Goal: Navigation & Orientation: Understand site structure

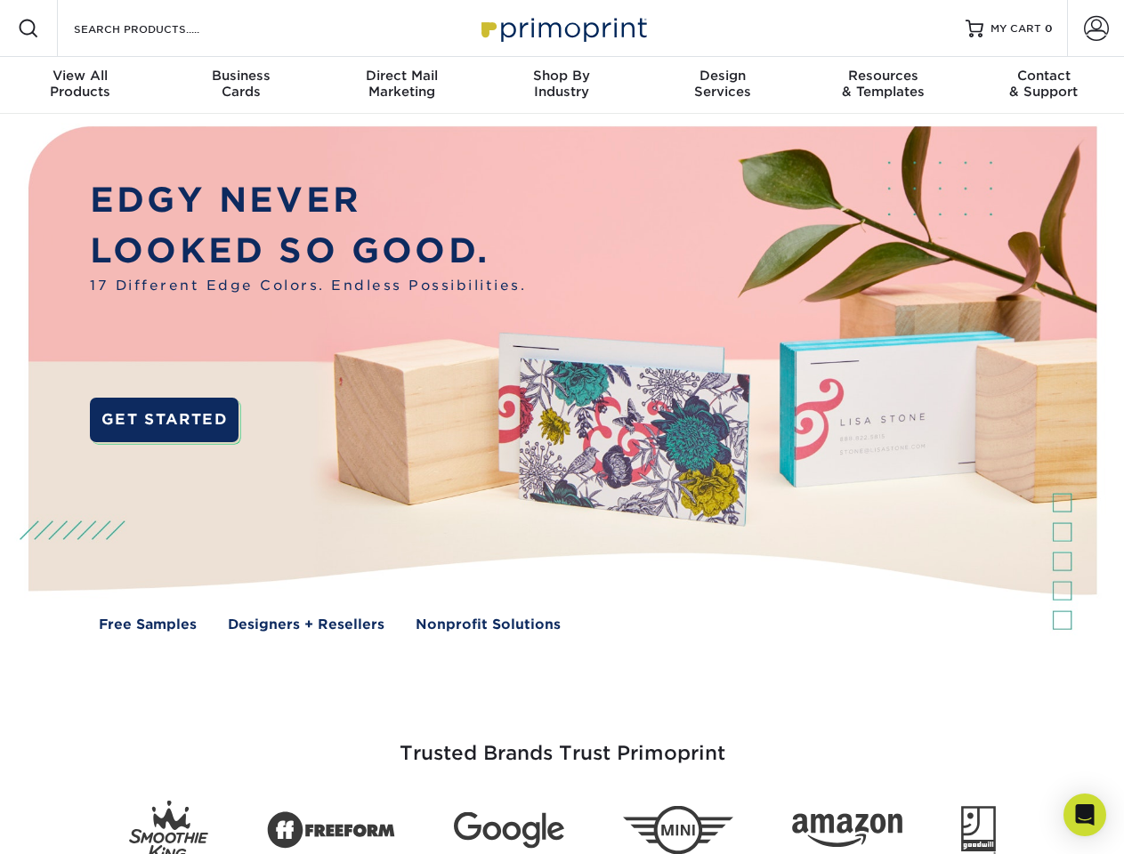
click at [562, 427] on img at bounding box center [561, 392] width 1112 height 556
click at [28, 28] on span at bounding box center [28, 28] width 21 height 21
click at [1095, 28] on span at bounding box center [1096, 28] width 25 height 25
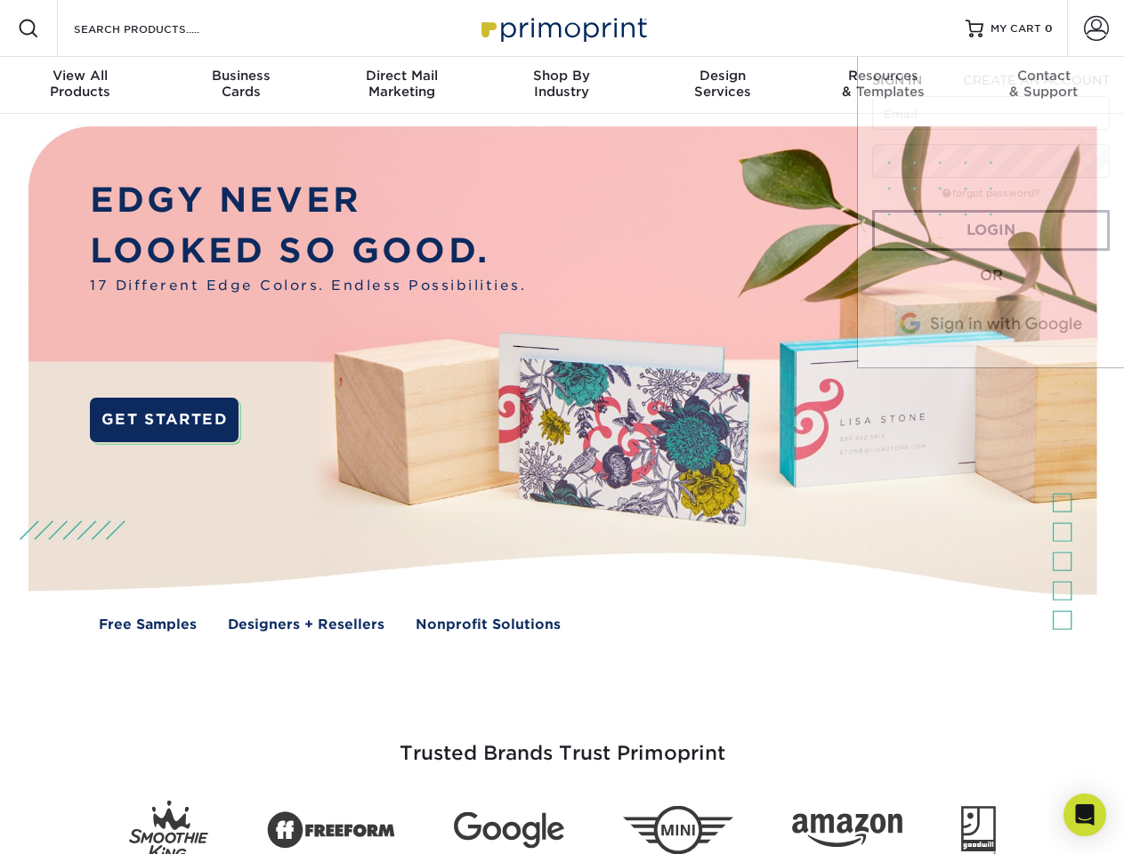
click at [80, 85] on div "View All Products" at bounding box center [80, 84] width 160 height 32
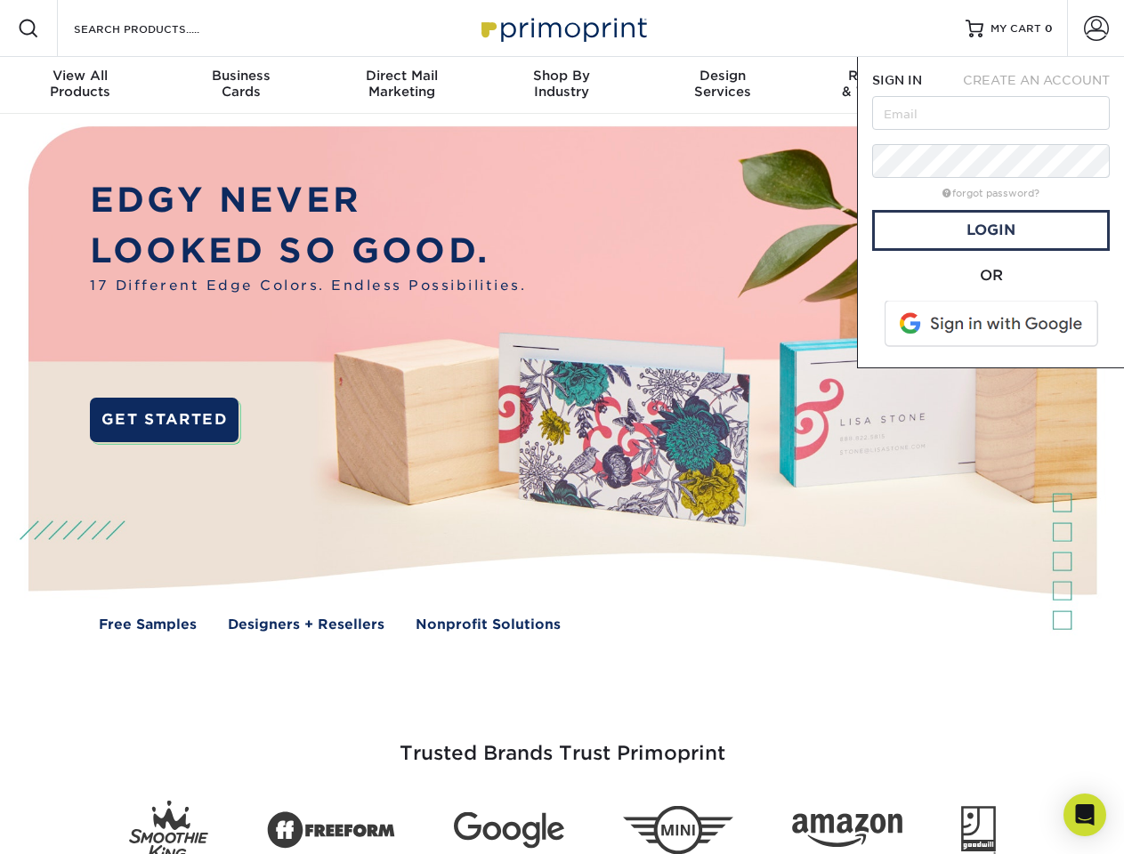
click at [240, 85] on div "Business Cards" at bounding box center [240, 84] width 160 height 32
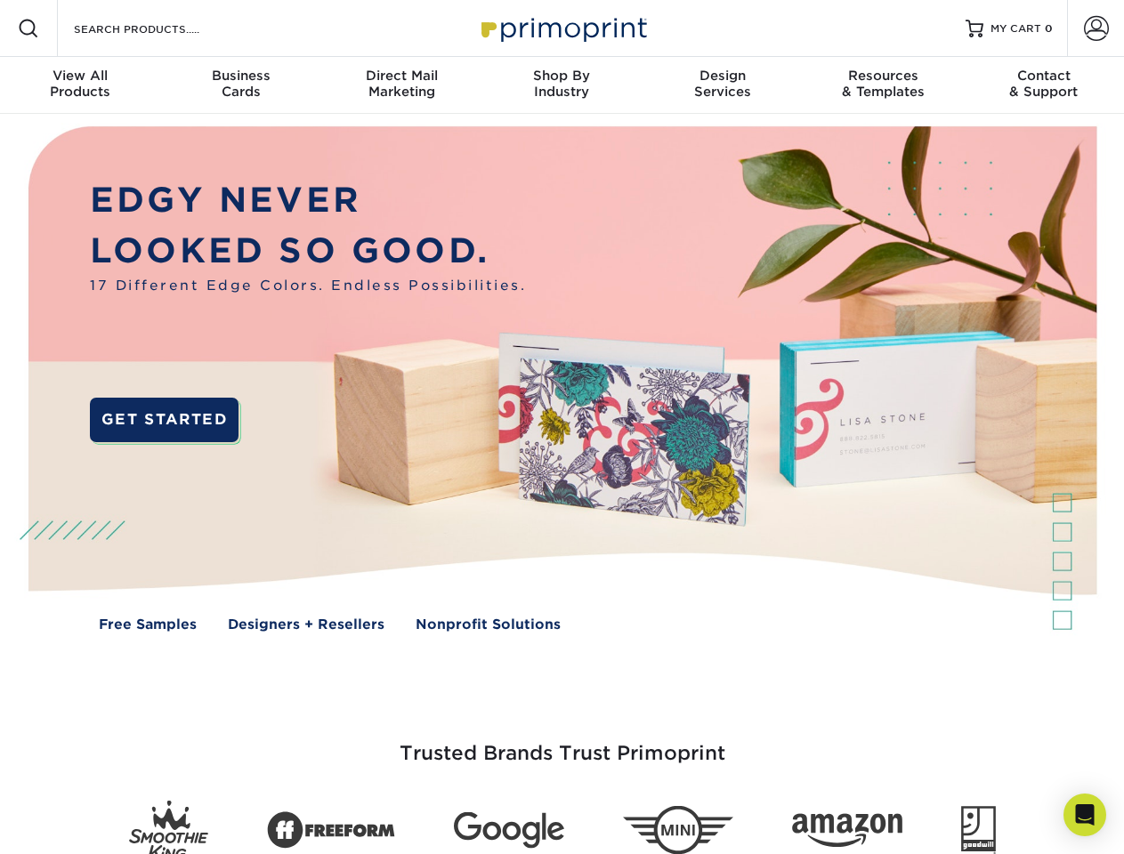
click at [401, 85] on div "Direct Mail Marketing" at bounding box center [401, 84] width 160 height 32
click at [562, 85] on div "Shop By Industry" at bounding box center [561, 84] width 160 height 32
click at [723, 85] on div "Design Services" at bounding box center [723, 84] width 160 height 32
click at [883, 85] on div "Resources & Templates" at bounding box center [883, 84] width 160 height 32
click at [1044, 85] on div "Contact & Support" at bounding box center [1044, 84] width 160 height 32
